Goal: Transaction & Acquisition: Download file/media

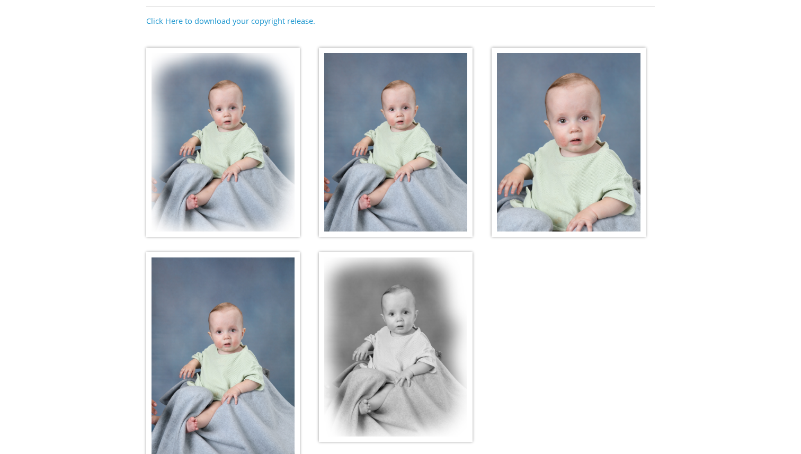
scroll to position [179, 0]
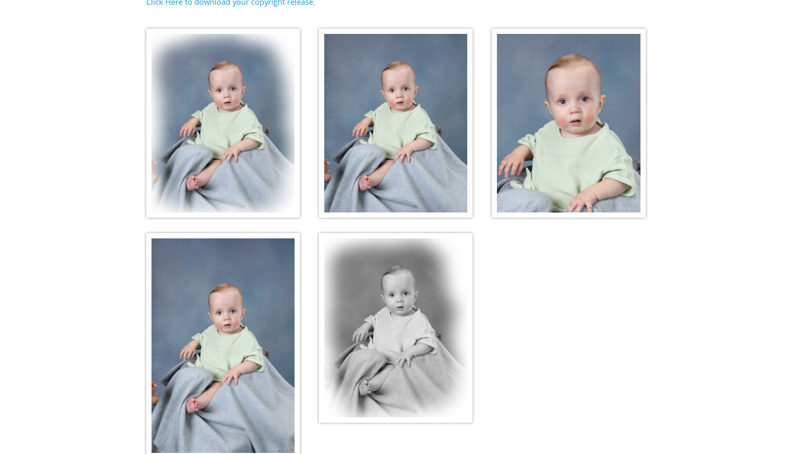
click at [558, 163] on img at bounding box center [568, 124] width 154 height 190
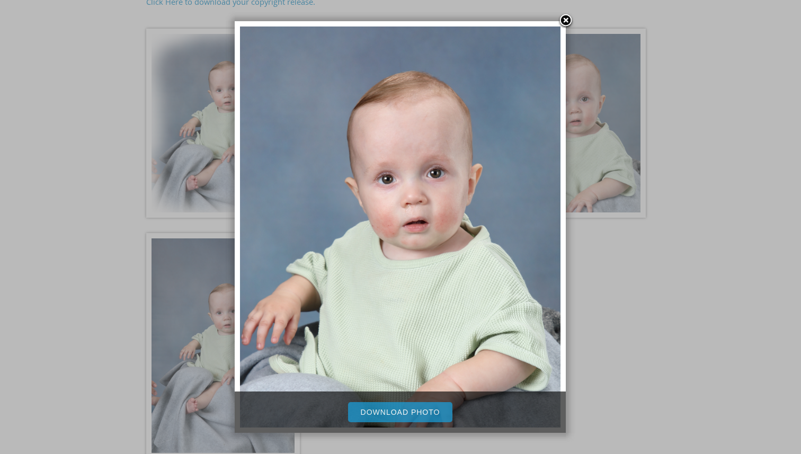
click at [407, 404] on link "Download Photo" at bounding box center [400, 412] width 105 height 20
click at [653, 308] on div at bounding box center [400, 208] width 801 height 775
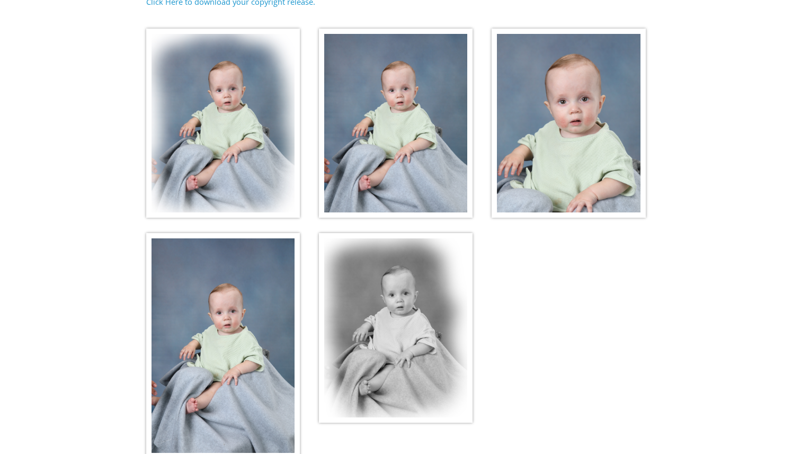
click at [425, 121] on img at bounding box center [396, 124] width 154 height 190
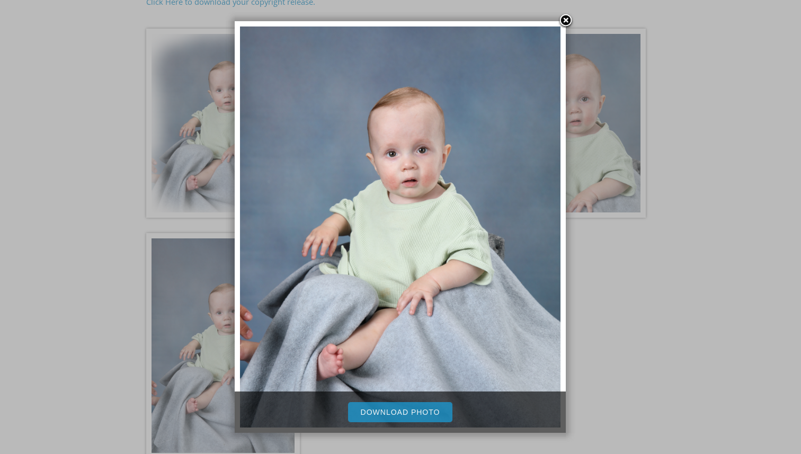
click at [381, 409] on link "Download Photo" at bounding box center [400, 412] width 105 height 20
click at [566, 18] on link at bounding box center [566, 21] width 16 height 16
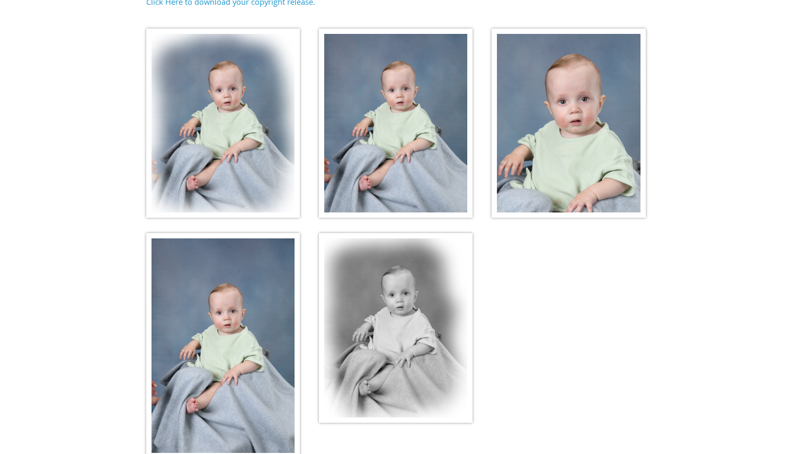
click at [209, 138] on img at bounding box center [223, 124] width 154 height 190
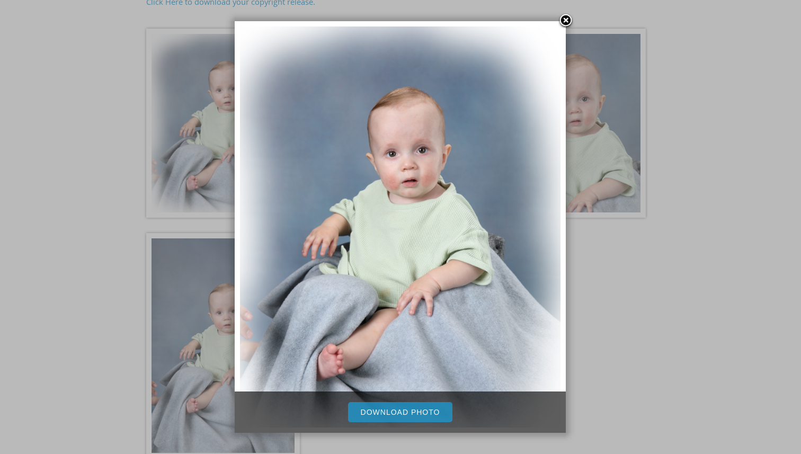
click at [407, 406] on link "Download Photo" at bounding box center [400, 412] width 105 height 20
click at [567, 14] on link at bounding box center [566, 21] width 16 height 16
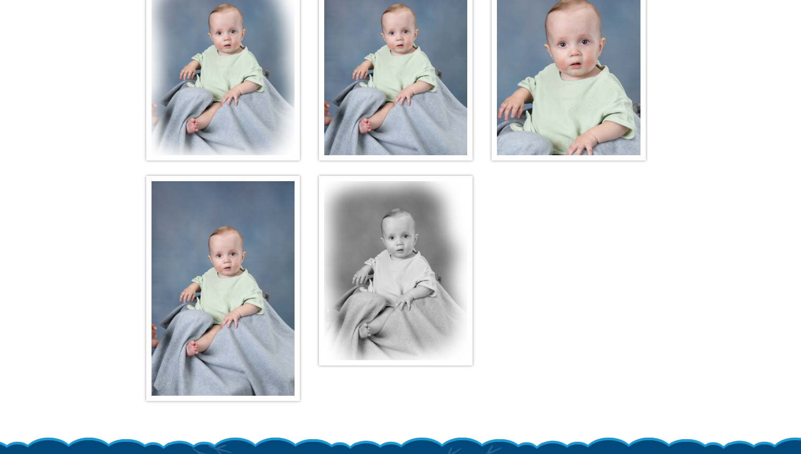
scroll to position [256, 0]
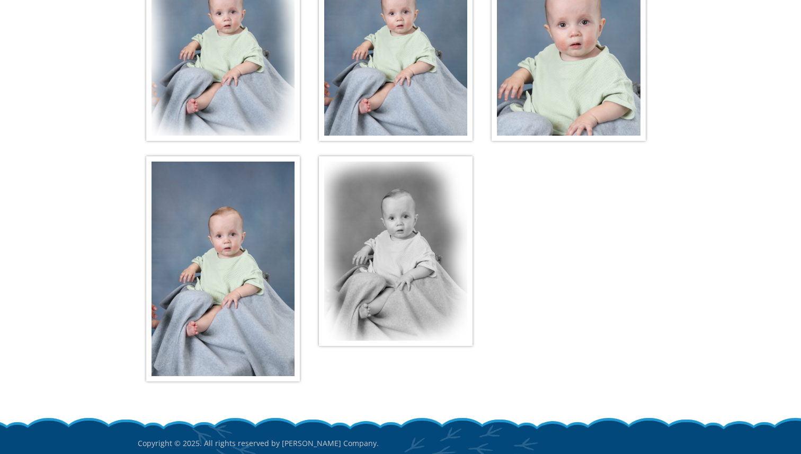
click at [256, 277] on img at bounding box center [223, 268] width 154 height 225
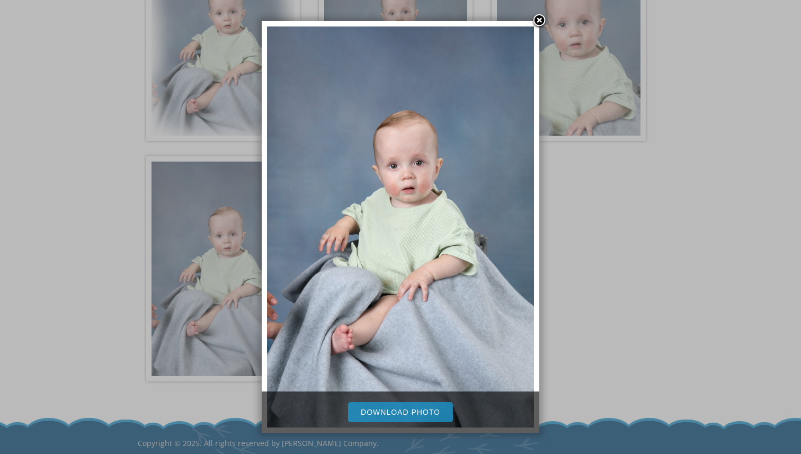
click at [398, 413] on link "Download Photo" at bounding box center [400, 412] width 105 height 20
click at [563, 327] on div at bounding box center [400, 131] width 801 height 775
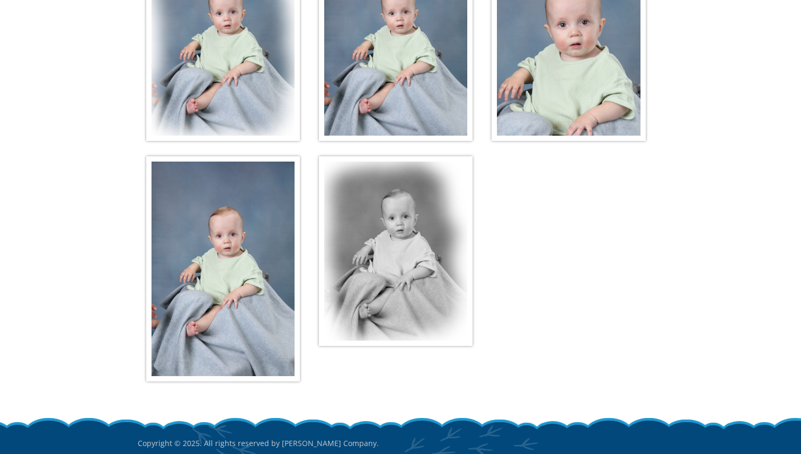
click at [379, 233] on img at bounding box center [396, 251] width 154 height 190
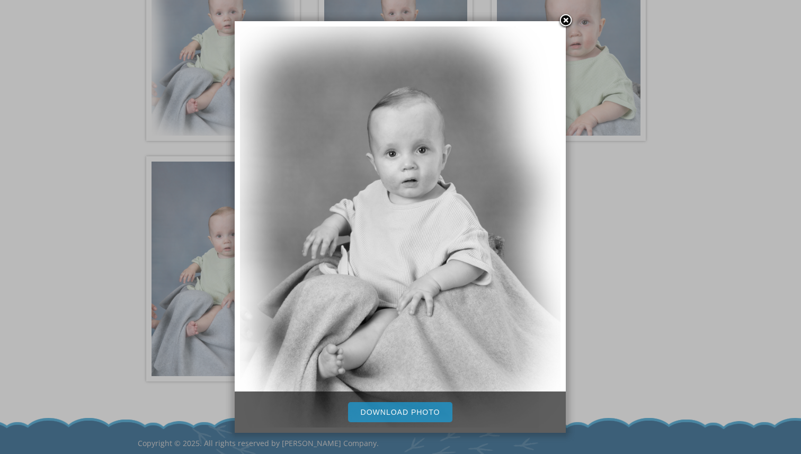
click at [392, 408] on link "Download Photo" at bounding box center [400, 412] width 105 height 20
click at [563, 19] on link at bounding box center [566, 21] width 16 height 16
